Goal: Transaction & Acquisition: Obtain resource

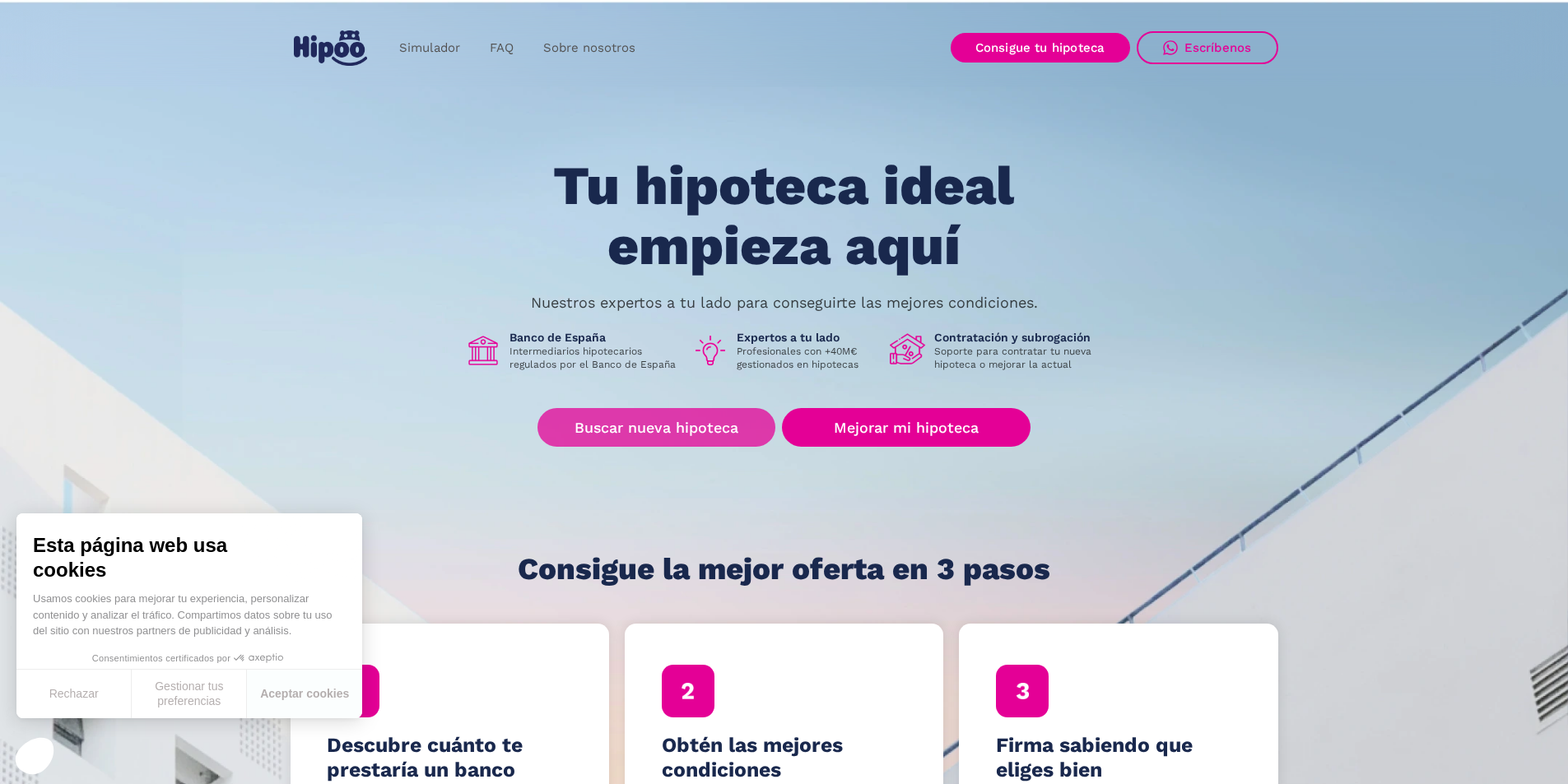
click at [643, 425] on link "Buscar nueva hipoteca" at bounding box center [656, 427] width 238 height 39
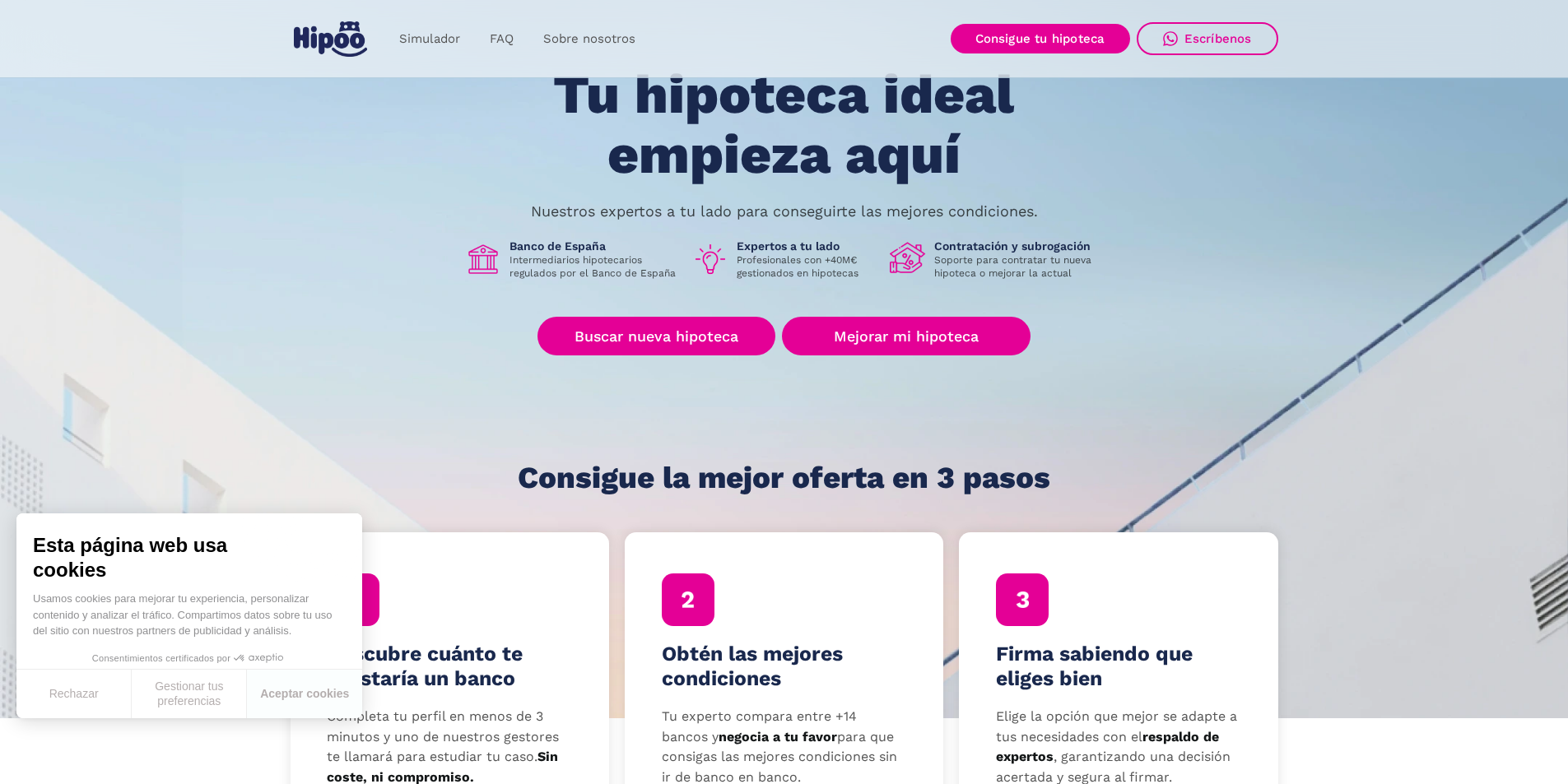
scroll to position [82, 0]
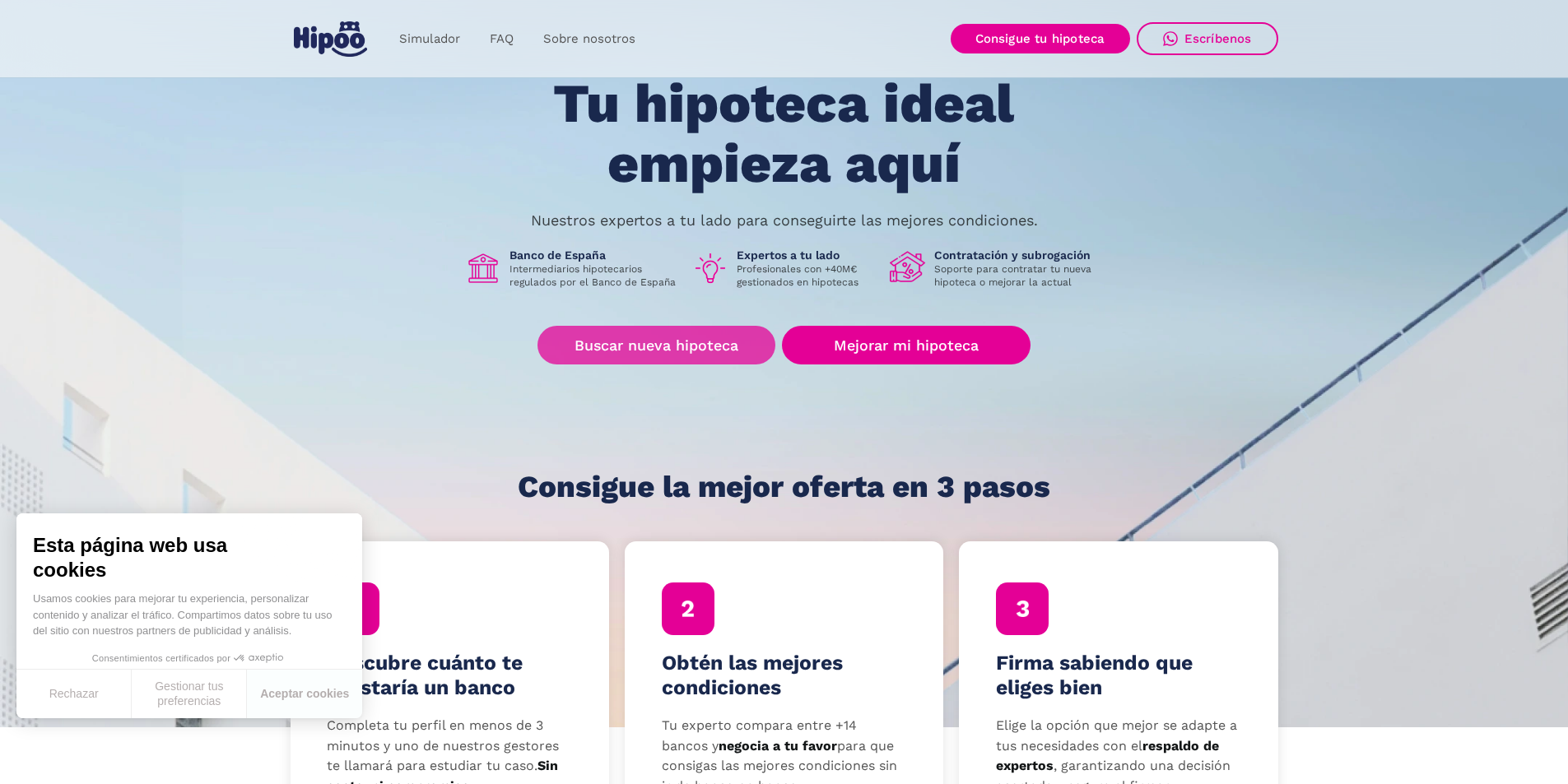
click at [625, 347] on link "Buscar nueva hipoteca" at bounding box center [656, 345] width 238 height 39
